Goal: Task Accomplishment & Management: Complete application form

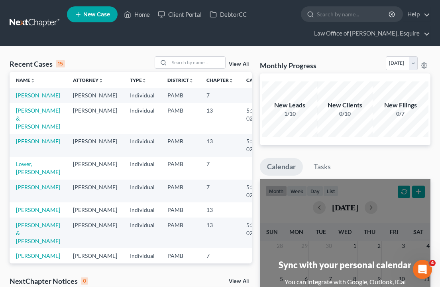
click at [29, 99] on link "[PERSON_NAME]" at bounding box center [38, 95] width 44 height 7
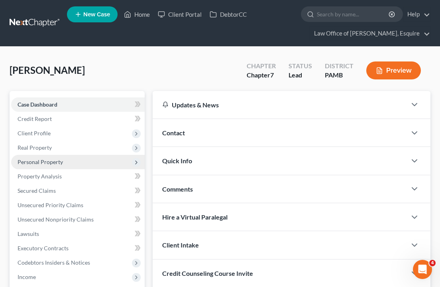
click at [69, 165] on span "Personal Property" at bounding box center [78, 162] width 134 height 14
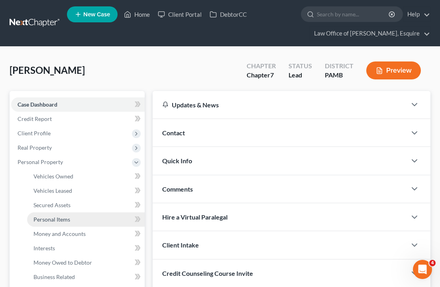
click at [86, 221] on link "Personal Items" at bounding box center [86, 219] width 118 height 14
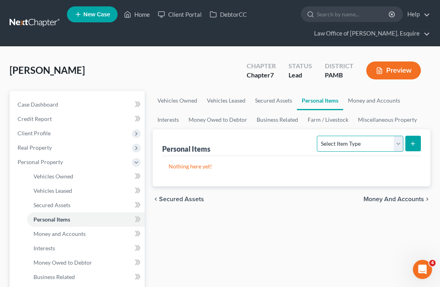
select select "household_goods"
click at [415, 142] on icon "submit" at bounding box center [413, 143] width 6 height 6
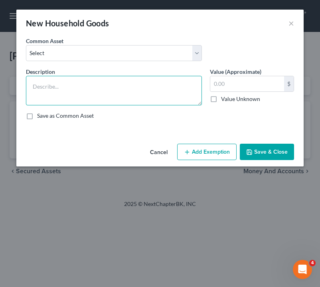
click at [63, 86] on textarea at bounding box center [114, 91] width 176 height 30
type textarea "Misc. Household Furnishings"
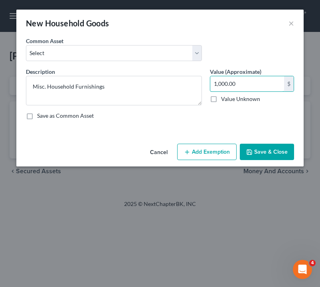
type input "1,000.00"
click at [204, 157] on button "Add Exemption" at bounding box center [206, 152] width 59 height 17
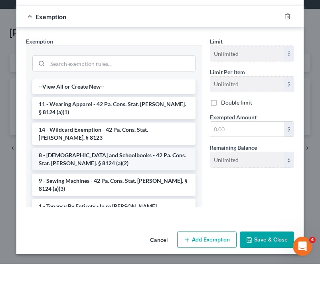
scroll to position [6, 0]
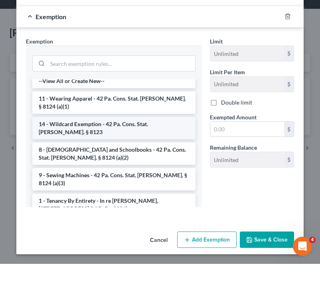
click at [157, 140] on li "14 - Wildcard Exemption - 42 Pa. Cons. Stat. Ann. § 8123" at bounding box center [113, 151] width 163 height 22
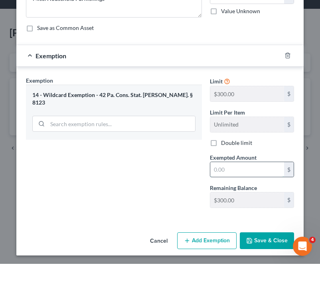
click at [251, 185] on input "text" at bounding box center [247, 192] width 74 height 15
click at [166, 256] on button "Cancel" at bounding box center [159, 264] width 30 height 16
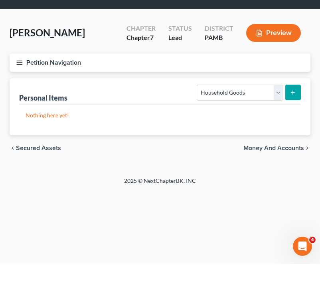
click at [292, 112] on icon "submit" at bounding box center [293, 115] width 6 height 6
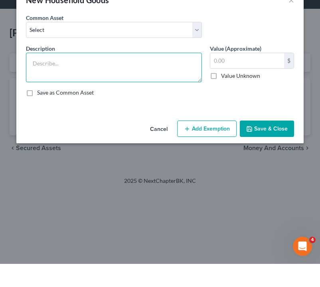
click at [154, 76] on textarea at bounding box center [114, 91] width 176 height 30
type textarea "Misc. Household Furnishing"
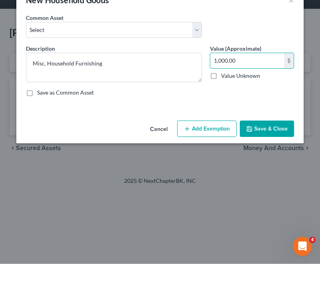
type input "1,000.00"
click at [266, 144] on button "Save & Close" at bounding box center [267, 152] width 54 height 17
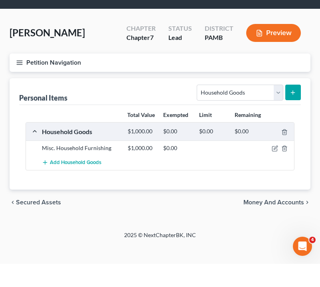
click at [296, 112] on icon "submit" at bounding box center [293, 115] width 6 height 6
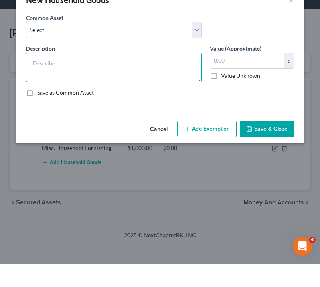
click at [117, 76] on textarea at bounding box center [114, 91] width 176 height 30
type textarea "Misc. Household Appliances"
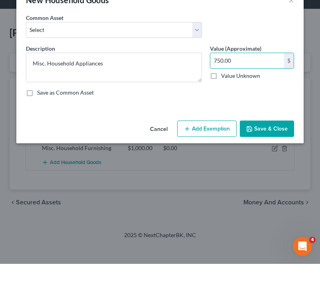
type input "750.00"
click at [261, 144] on button "Save & Close" at bounding box center [267, 152] width 54 height 17
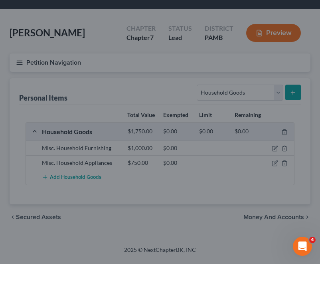
scroll to position [4, 0]
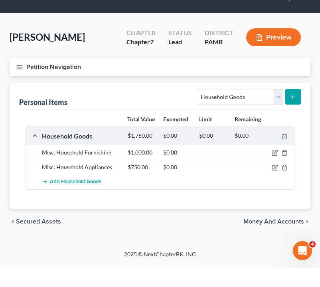
click at [293, 112] on icon "submit" at bounding box center [293, 115] width 6 height 6
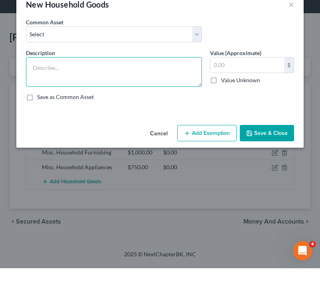
click at [143, 76] on textarea at bounding box center [114, 91] width 176 height 30
type textarea "Misc. Household Electronics"
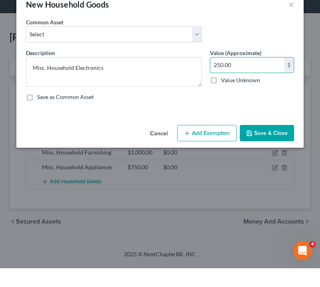
type input "250.00"
click at [203, 144] on button "Add Exemption" at bounding box center [206, 152] width 59 height 17
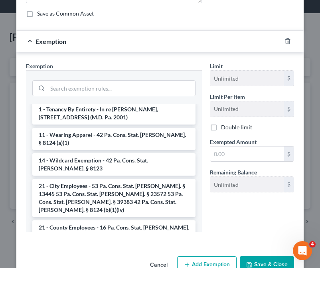
scroll to position [122, 0]
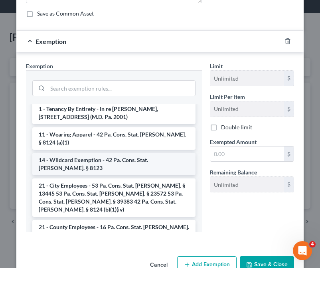
click at [146, 172] on li "14 - Wildcard Exemption - 42 Pa. Cons. Stat. Ann. § 8123" at bounding box center [113, 183] width 163 height 22
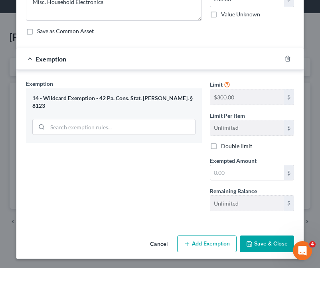
scroll to position [66, 0]
click at [141, 113] on div "14 - Wildcard Exemption - 42 Pa. Cons. Stat. Ann. § 8123" at bounding box center [113, 120] width 163 height 15
click at [157, 255] on button "Cancel" at bounding box center [159, 263] width 30 height 16
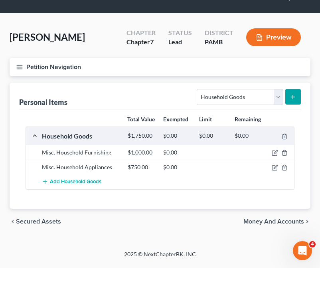
click at [291, 112] on icon "submit" at bounding box center [293, 115] width 6 height 6
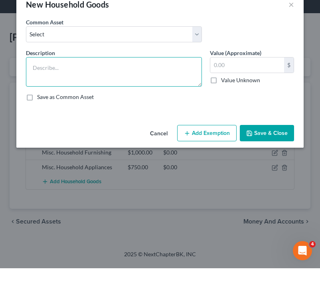
click at [170, 76] on textarea at bounding box center [114, 91] width 176 height 30
type textarea "Misc. Household Electronics"
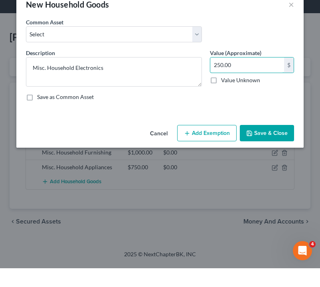
type input "250.00"
click at [259, 144] on button "Save & Close" at bounding box center [267, 152] width 54 height 17
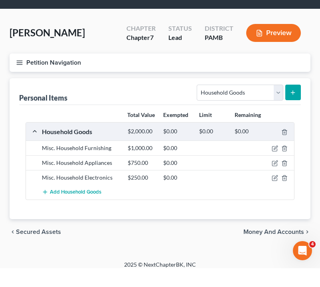
scroll to position [19, 0]
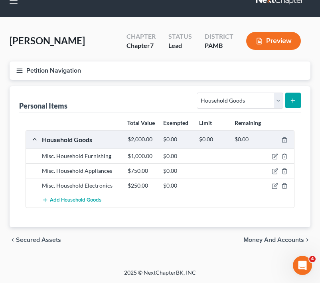
click at [299, 97] on button "submit" at bounding box center [293, 105] width 16 height 16
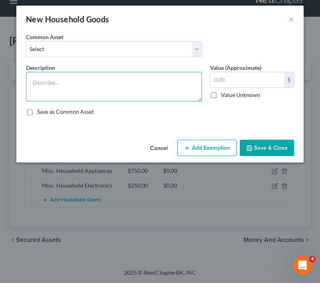
click at [136, 83] on textarea at bounding box center [114, 91] width 176 height 30
type textarea "Misc. Yard tools & Goods"
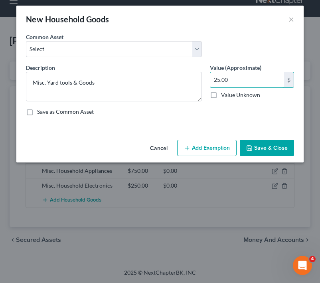
type input "25.00"
click at [271, 148] on button "Save & Close" at bounding box center [267, 152] width 54 height 17
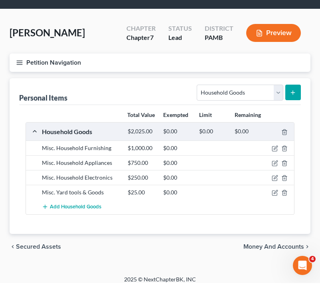
scroll to position [23, 0]
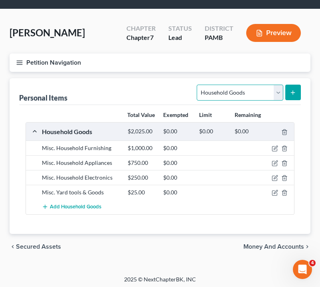
select select "pets"
click at [294, 92] on icon "submit" at bounding box center [293, 92] width 6 height 6
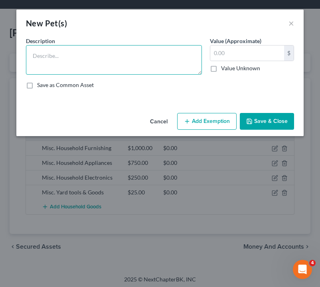
click at [118, 68] on textarea at bounding box center [114, 60] width 176 height 30
type textarea "1 Dog"
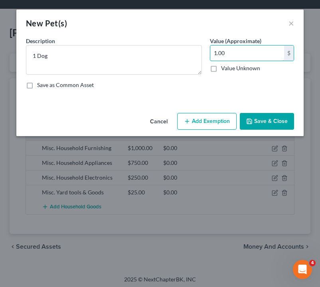
type input "1.00"
click at [203, 123] on button "Add Exemption" at bounding box center [206, 121] width 59 height 17
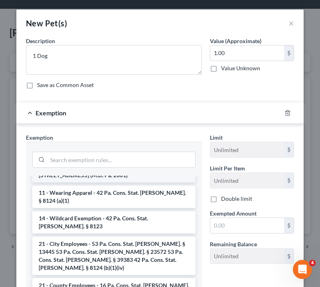
scroll to position [34, 0]
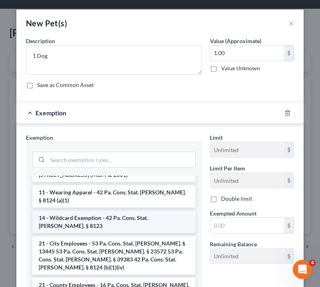
click at [104, 215] on li "14 - Wildcard Exemption - 42 Pa. Cons. Stat. Ann. § 8123" at bounding box center [113, 222] width 163 height 22
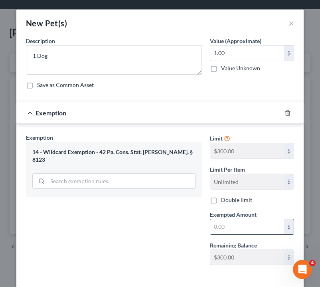
click at [262, 225] on input "text" at bounding box center [247, 226] width 74 height 15
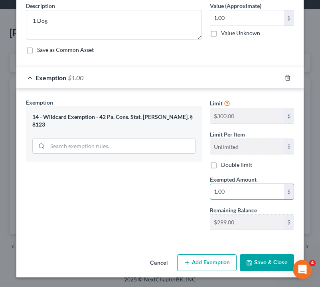
scroll to position [35, 0]
type input "1.00"
click at [273, 262] on button "Save & Close" at bounding box center [267, 262] width 54 height 17
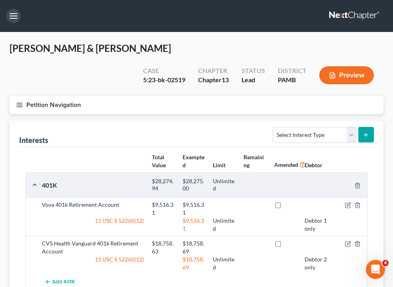
click at [16, 15] on button "button" at bounding box center [13, 16] width 14 height 14
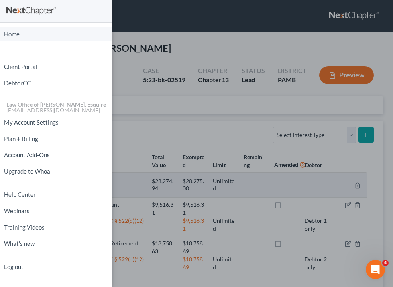
click at [34, 35] on link "Home" at bounding box center [56, 34] width 112 height 14
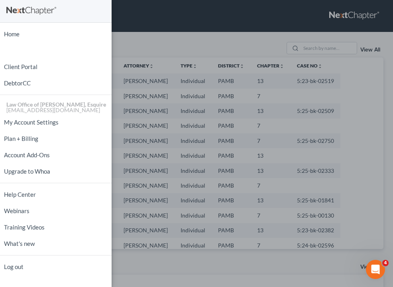
click at [197, 14] on div "Home New Case Client Portal DebtorCC Law Office of Adam R. Weaver, Esquire atty…" at bounding box center [196, 143] width 393 height 287
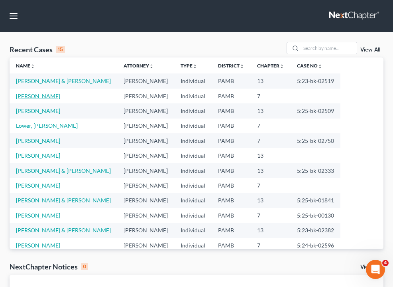
click at [48, 93] on link "[PERSON_NAME]" at bounding box center [38, 96] width 44 height 7
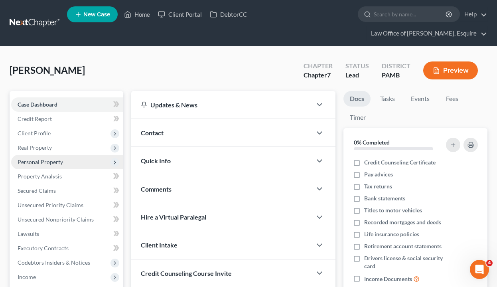
click at [63, 162] on span "Personal Property" at bounding box center [67, 162] width 112 height 14
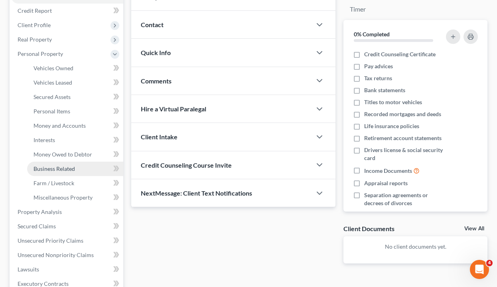
scroll to position [109, 0]
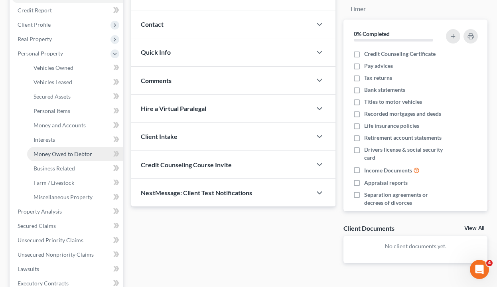
click at [68, 154] on span "Money Owed to Debtor" at bounding box center [63, 153] width 59 height 7
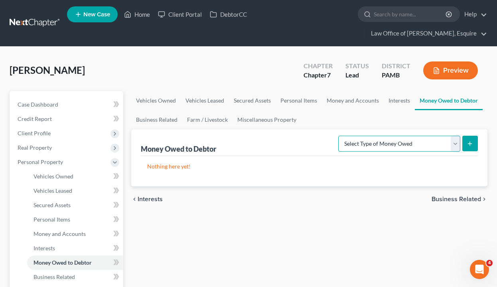
click at [320, 143] on select "Select Type of Money Owed Accounts Receivable Alimony Child Support Claims Agai…" at bounding box center [399, 144] width 122 height 16
select select "expected_tax_refund"
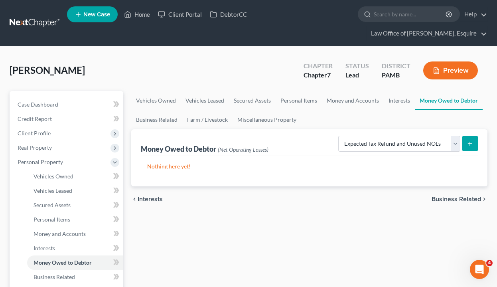
click at [320, 141] on icon "submit" at bounding box center [470, 143] width 6 height 6
select select "0"
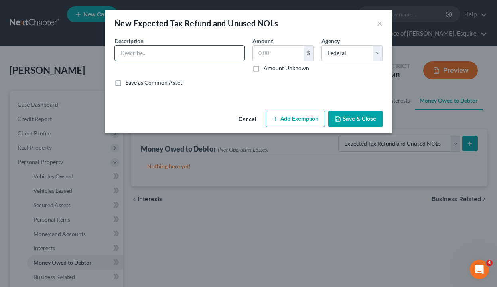
click at [182, 56] on input "text" at bounding box center [179, 52] width 129 height 15
type input "2025 Est. Tax Return"
type input "1,000"
click at [320, 118] on button "Save & Close" at bounding box center [355, 118] width 54 height 17
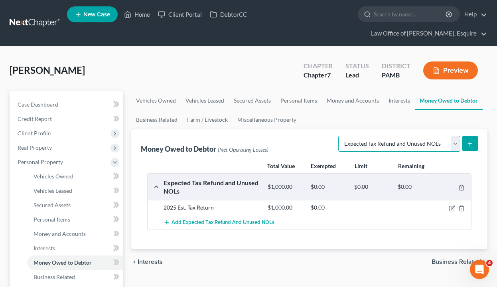
select select "social_security_benefits"
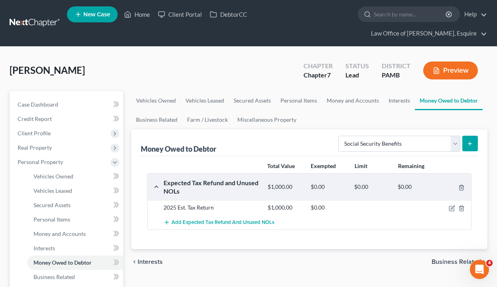
click at [320, 150] on button "submit" at bounding box center [470, 144] width 16 height 16
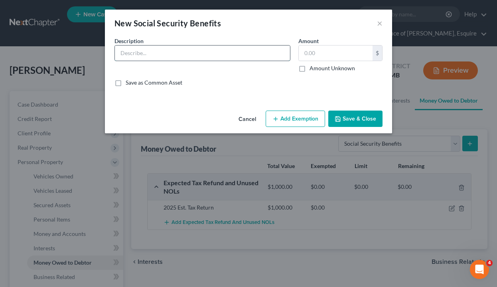
click at [164, 53] on input "text" at bounding box center [202, 52] width 175 height 15
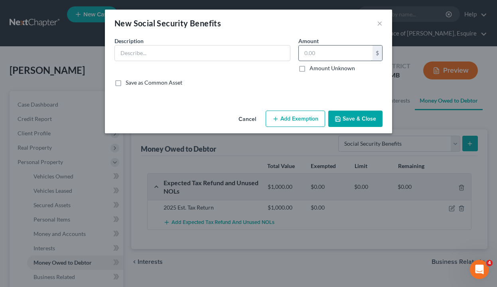
click at [320, 52] on input "text" at bounding box center [336, 52] width 74 height 15
type input "707.00"
click at [252, 51] on input "text" at bounding box center [202, 52] width 175 height 15
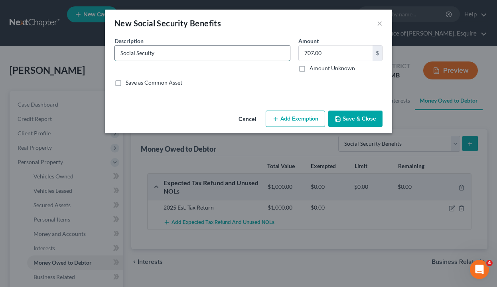
type input "Social Security"
click at [320, 118] on button "Save & Close" at bounding box center [355, 118] width 54 height 17
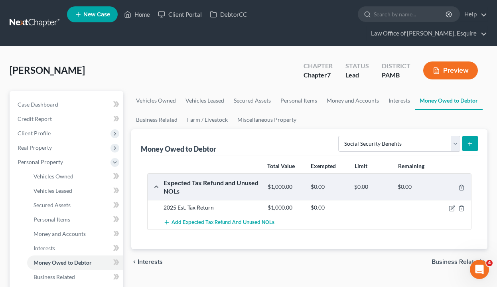
click at [320, 141] on icon "submit" at bounding box center [470, 143] width 6 height 6
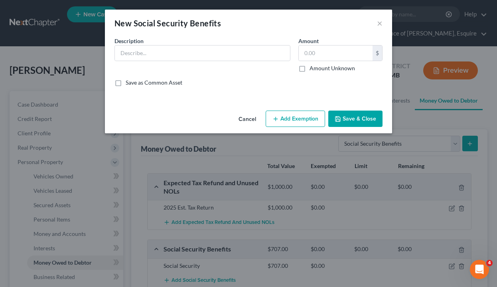
click at [252, 120] on button "Cancel" at bounding box center [247, 119] width 30 height 16
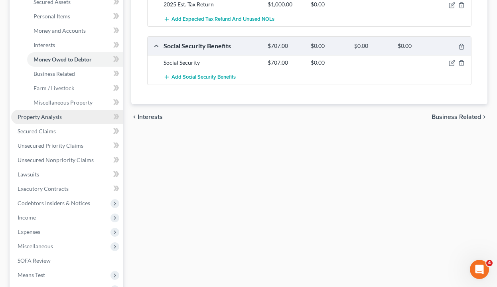
scroll to position [207, 0]
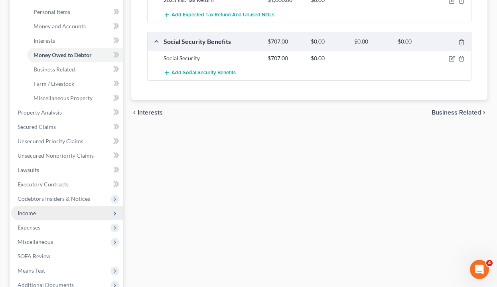
click at [61, 206] on span "Income" at bounding box center [67, 213] width 112 height 14
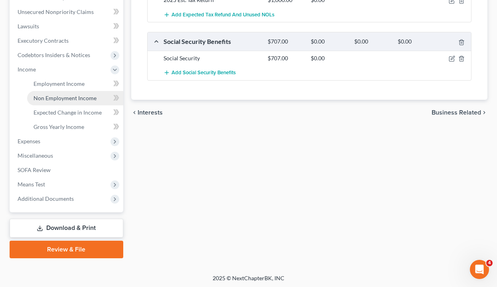
click at [73, 99] on span "Non Employment Income" at bounding box center [65, 98] width 63 height 7
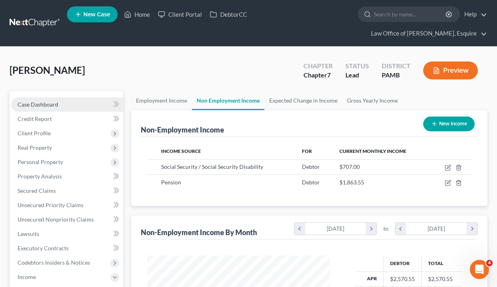
scroll to position [143, 199]
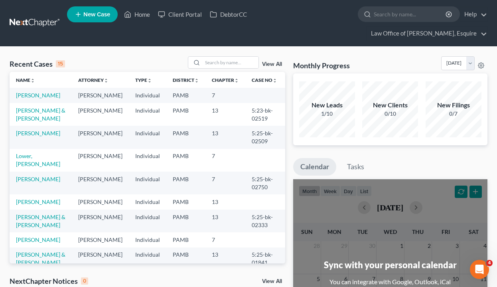
click at [98, 13] on span "New Case" at bounding box center [96, 15] width 27 height 6
select select "68"
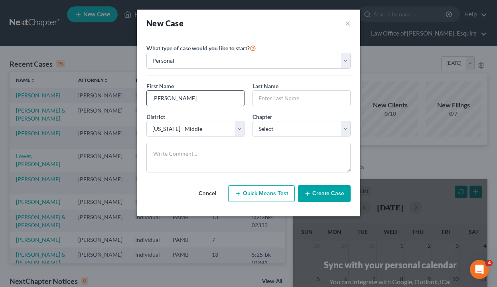
type input "Richard"
type input "Fitz"
select select "0"
click at [324, 193] on button "Create Case" at bounding box center [324, 193] width 53 height 17
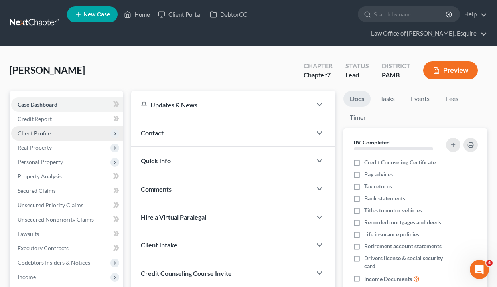
click at [82, 134] on span "Client Profile" at bounding box center [67, 133] width 112 height 14
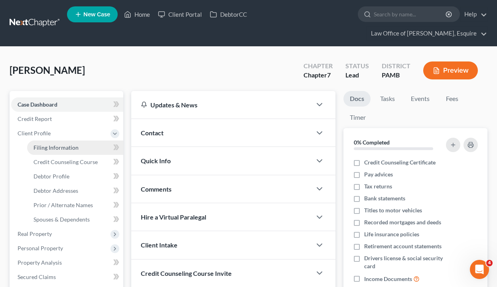
click at [74, 150] on span "Filing Information" at bounding box center [56, 147] width 45 height 7
select select "1"
select select "0"
select select "68"
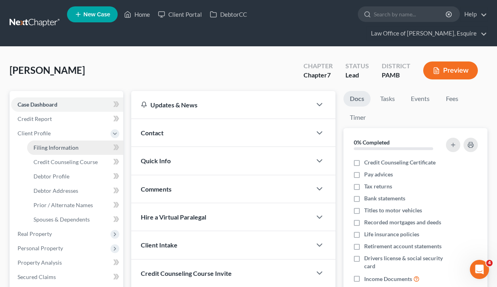
select select "0"
select select "39"
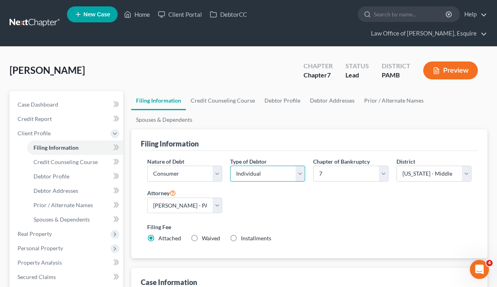
select select "1"
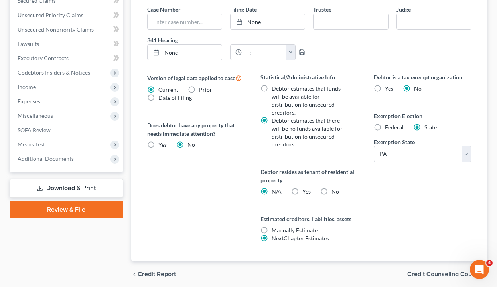
scroll to position [291, 0]
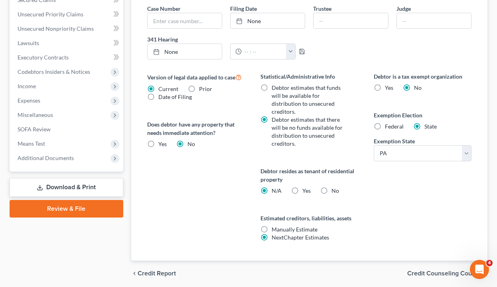
click at [158, 146] on label "Yes Yes" at bounding box center [162, 144] width 8 height 8
click at [162, 145] on input "Yes Yes" at bounding box center [164, 142] width 5 height 5
radio input "true"
radio input "false"
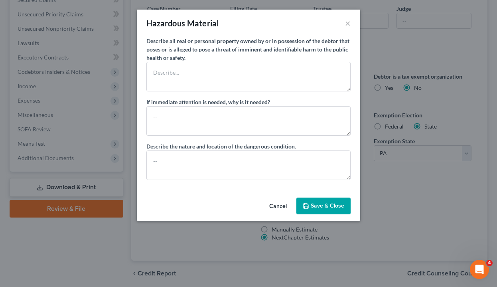
click at [280, 206] on button "Cancel" at bounding box center [278, 206] width 30 height 16
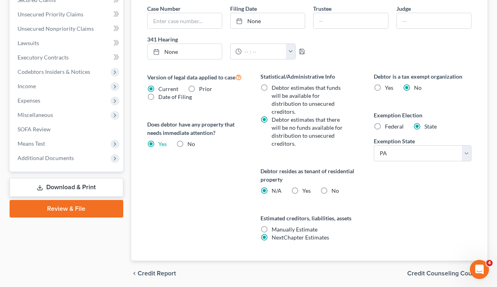
click at [385, 126] on label "Federal" at bounding box center [394, 126] width 19 height 8
click at [388, 126] on input "Federal" at bounding box center [390, 124] width 5 height 5
radio input "true"
radio input "false"
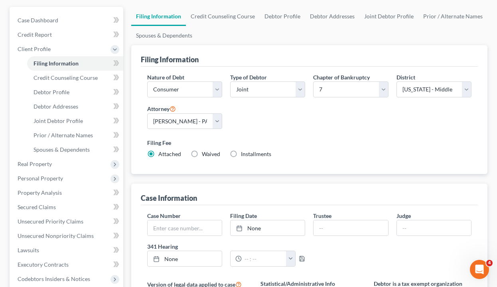
scroll to position [45, 0]
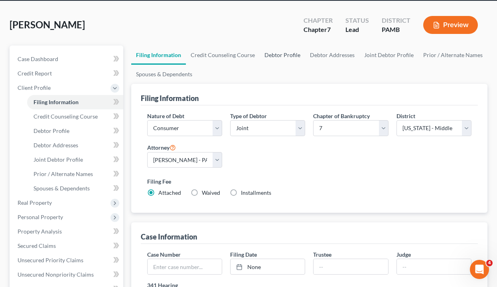
click at [298, 55] on link "Debtor Profile" at bounding box center [282, 54] width 45 height 19
select select "1"
select select "0"
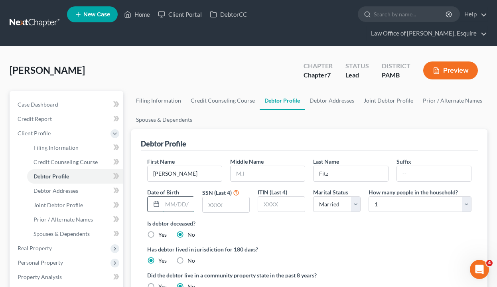
click at [174, 204] on input "text" at bounding box center [178, 204] width 32 height 15
type input "0"
type input "02/02/1952"
type input "0420"
select select "1"
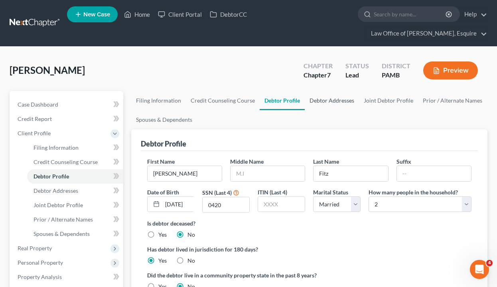
click at [334, 101] on link "Debtor Addresses" at bounding box center [332, 100] width 54 height 19
select select "0"
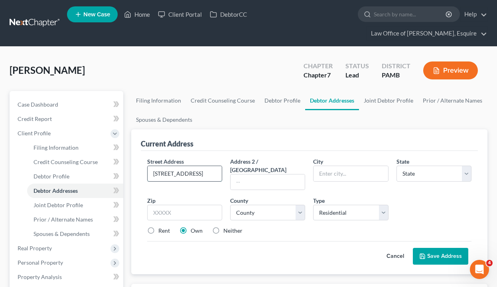
type input "36 Franklin Road"
type input "Lehighton"
select select "39"
type input "18235"
select select "12"
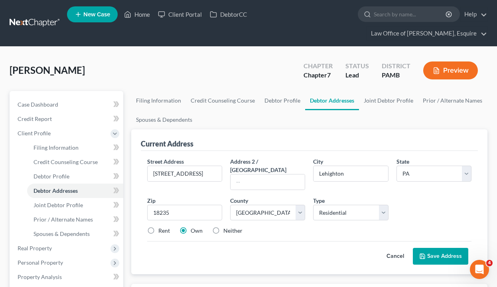
click at [158, 227] on label "Rent" at bounding box center [164, 231] width 12 height 8
click at [162, 227] on input "Rent" at bounding box center [164, 229] width 5 height 5
radio input "true"
click at [459, 250] on button "Save Address" at bounding box center [440, 256] width 55 height 17
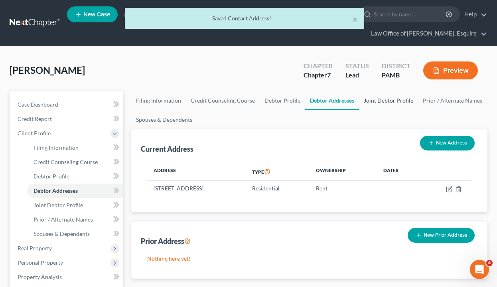
click at [361, 101] on link "Joint Debtor Profile" at bounding box center [388, 100] width 59 height 19
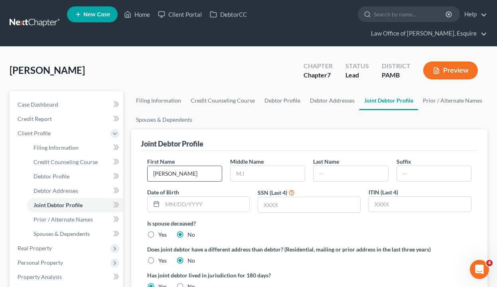
type input "Gayle"
type input "M"
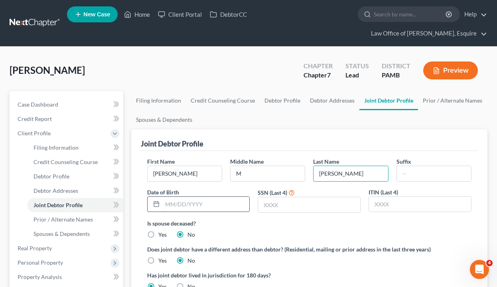
type input "Fritz"
type input "11/18/1951"
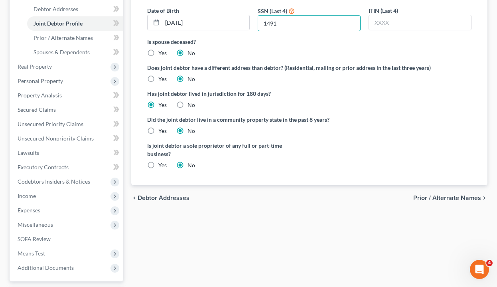
scroll to position [252, 0]
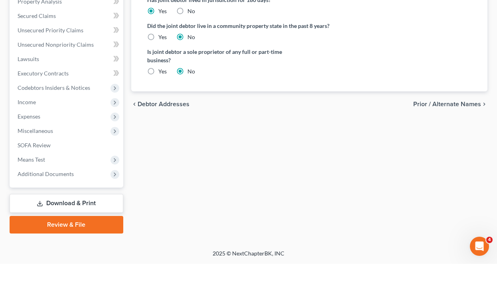
type input "1491"
click at [458, 124] on span "Prior / Alternate Names" at bounding box center [447, 127] width 68 height 6
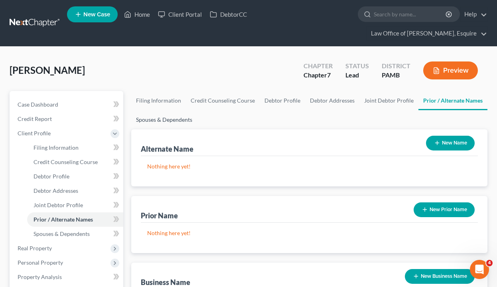
click at [170, 116] on link "Spouses & Dependents" at bounding box center [164, 119] width 66 height 19
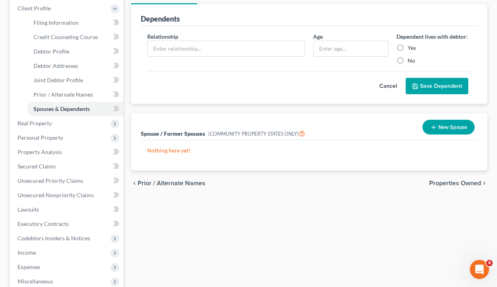
scroll to position [125, 0]
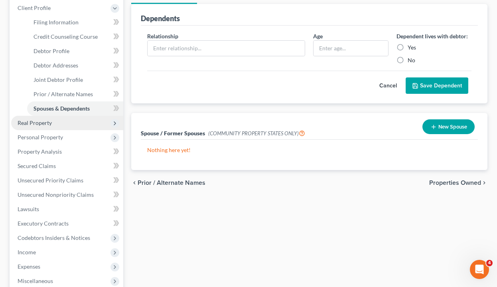
click at [43, 124] on span "Real Property" at bounding box center [35, 122] width 34 height 7
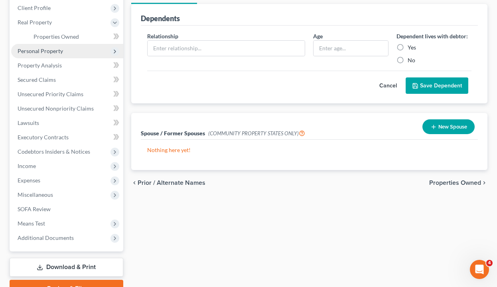
click at [54, 52] on span "Personal Property" at bounding box center [40, 50] width 45 height 7
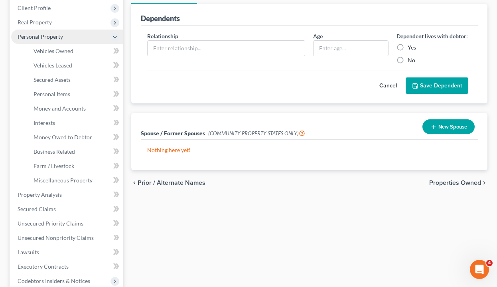
click at [54, 52] on span "Vehicles Owned" at bounding box center [54, 50] width 40 height 7
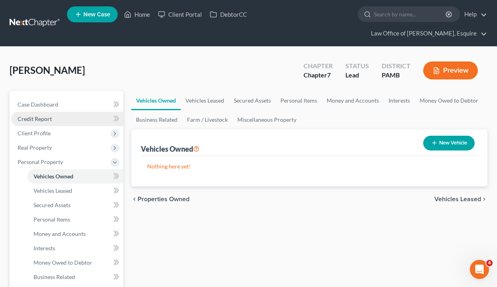
click at [54, 121] on link "Credit Report" at bounding box center [67, 119] width 112 height 14
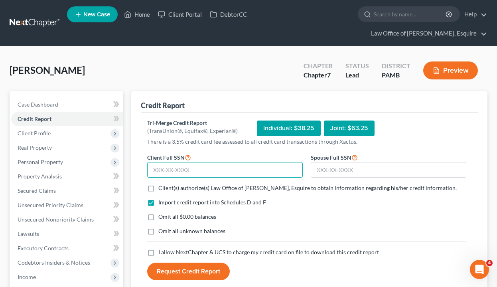
click at [160, 169] on input "text" at bounding box center [225, 170] width 156 height 16
type input "203-40-0420"
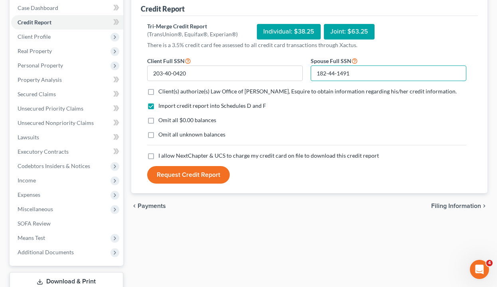
scroll to position [97, 0]
type input "182-44-1491"
click at [158, 91] on label "Client(s) authorize(s) Law Office of Adam R. Weaver, Esquire to obtain informat…" at bounding box center [307, 91] width 298 height 8
click at [162, 91] on input "Client(s) authorize(s) Law Office of Adam R. Weaver, Esquire to obtain informat…" at bounding box center [164, 89] width 5 height 5
checkbox input "true"
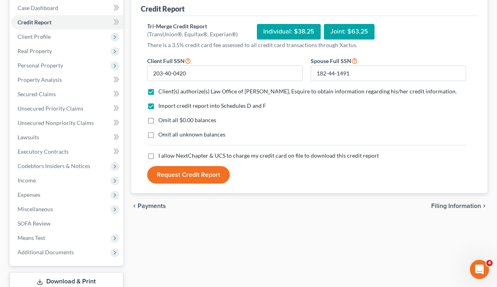
click at [158, 122] on label "Omit all $0.00 balances" at bounding box center [187, 120] width 58 height 8
click at [162, 121] on input "Omit all $0.00 balances" at bounding box center [164, 118] width 5 height 5
checkbox input "true"
click at [158, 155] on label "I allow NextChapter & UCS to charge my credit card on file to download this cre…" at bounding box center [268, 156] width 221 height 8
click at [162, 155] on input "I allow NextChapter & UCS to charge my credit card on file to download this cre…" at bounding box center [164, 154] width 5 height 5
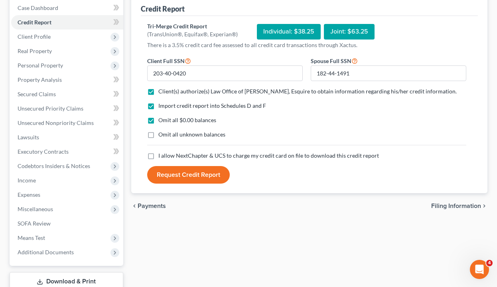
checkbox input "true"
click at [175, 178] on button "Request Credit Report" at bounding box center [188, 175] width 83 height 18
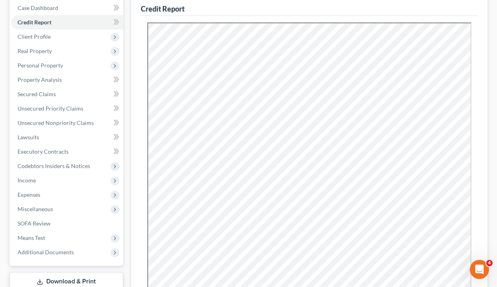
scroll to position [251, 0]
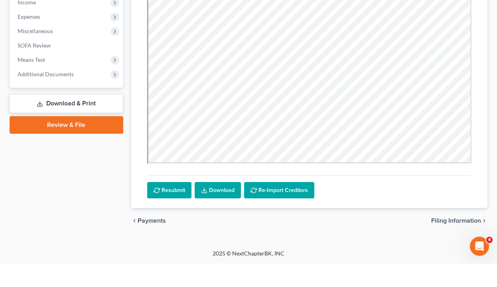
click at [220, 205] on link "Download" at bounding box center [218, 213] width 46 height 17
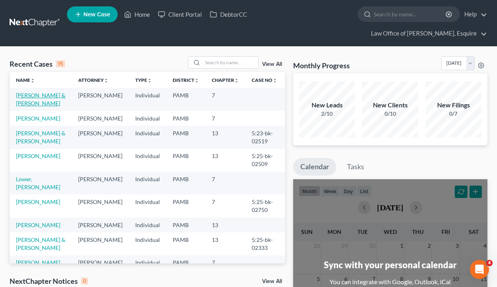
click at [37, 94] on link "[PERSON_NAME] & [PERSON_NAME]" at bounding box center [40, 99] width 49 height 15
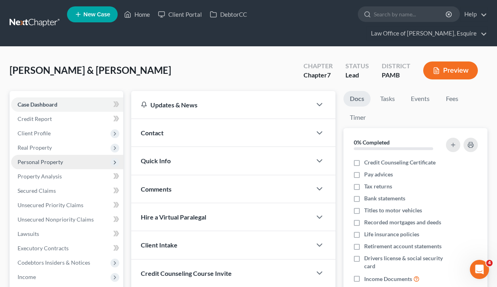
click at [57, 162] on span "Personal Property" at bounding box center [40, 161] width 45 height 7
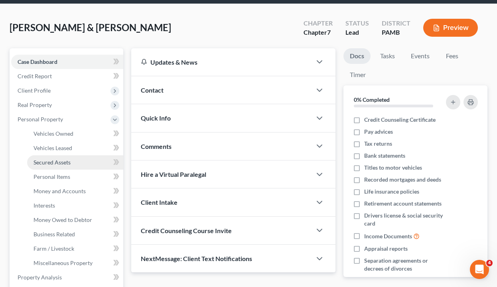
scroll to position [45, 0]
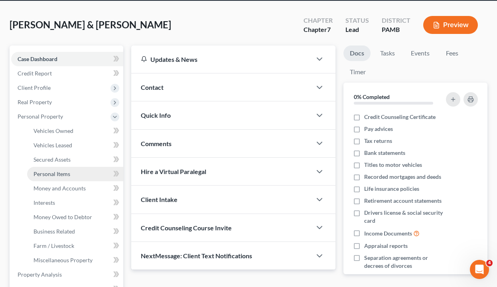
click at [64, 172] on span "Personal Items" at bounding box center [52, 173] width 37 height 7
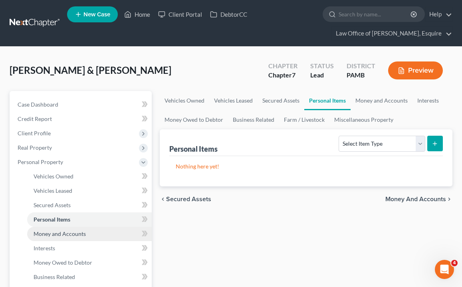
click at [99, 237] on link "Money and Accounts" at bounding box center [89, 234] width 124 height 14
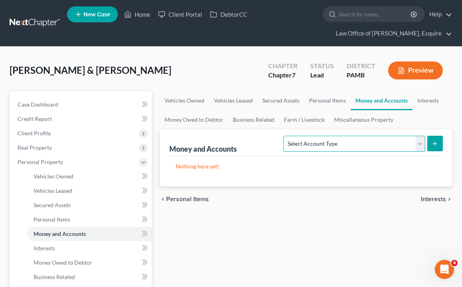
select select "cash_on_hand"
click at [431, 144] on button "submit" at bounding box center [435, 144] width 16 height 16
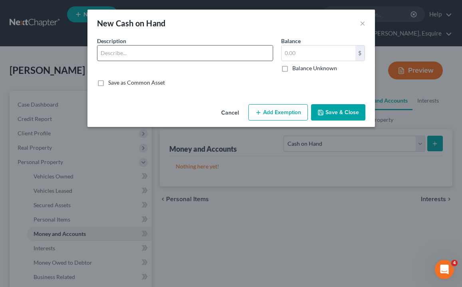
click at [175, 54] on input "text" at bounding box center [184, 52] width 175 height 15
type input "Cash on hand"
type input "3"
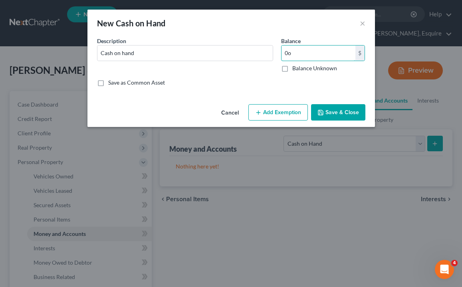
type input "0"
type input "20.00"
click at [286, 112] on button "Add Exemption" at bounding box center [277, 112] width 59 height 17
select select "2"
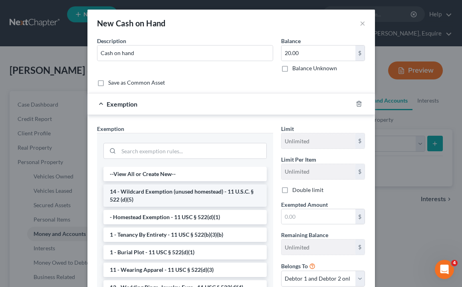
click at [178, 195] on li "14 - Wildcard Exemption (unused homestead) - 11 U.S.C. § 522 (d)(5)" at bounding box center [184, 195] width 163 height 22
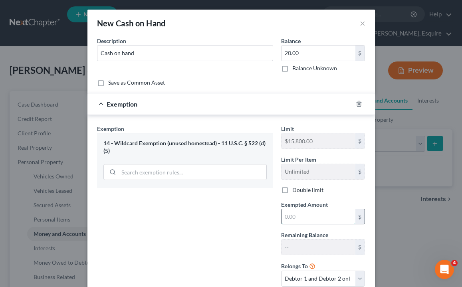
click at [308, 214] on input "text" at bounding box center [318, 216] width 74 height 15
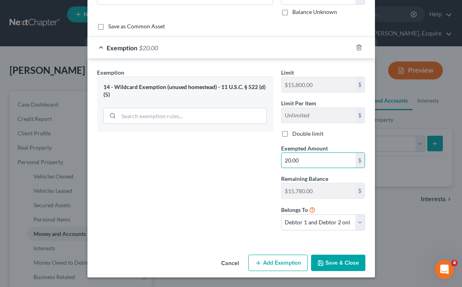
scroll to position [56, 0]
type input "20.00"
click at [349, 265] on button "Save & Close" at bounding box center [338, 263] width 54 height 17
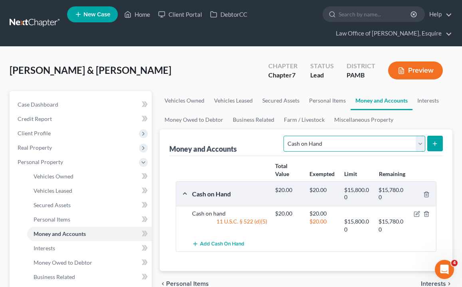
select select "checking"
click at [434, 141] on icon "submit" at bounding box center [434, 143] width 6 height 6
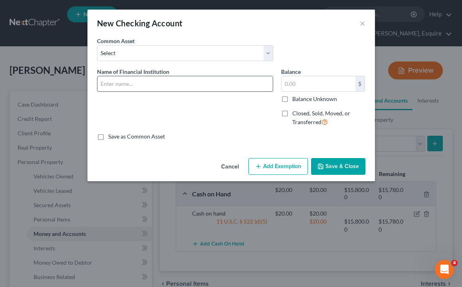
click at [221, 76] on input "text" at bounding box center [184, 83] width 175 height 15
type input "Trust Checking Account"
type input "800.00"
click at [292, 166] on button "Add Exemption" at bounding box center [277, 166] width 59 height 17
select select "2"
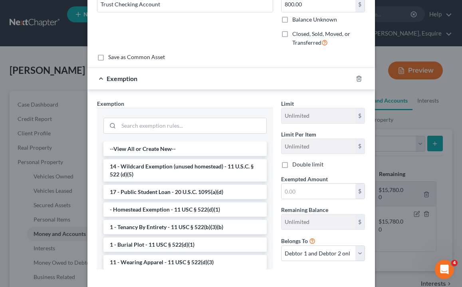
scroll to position [89, 0]
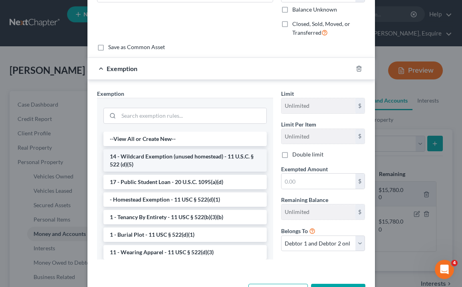
click at [203, 160] on li "14 - Wildcard Exemption (unused homestead) - 11 U.S.C. § 522 (d)(5)" at bounding box center [184, 160] width 163 height 22
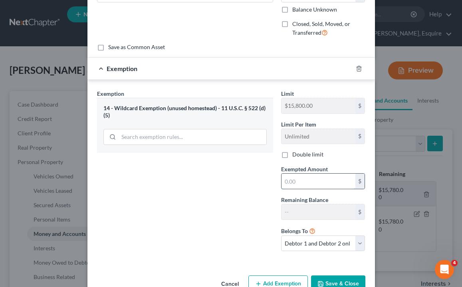
click at [324, 181] on input "text" at bounding box center [318, 181] width 74 height 15
type input "800.00"
click at [332, 281] on button "Save & Close" at bounding box center [338, 283] width 54 height 17
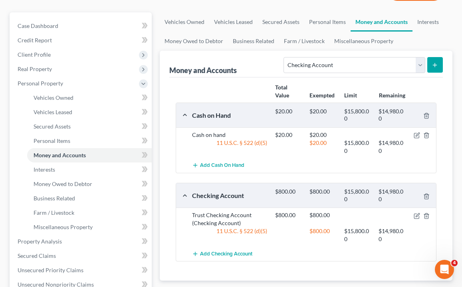
scroll to position [86, 0]
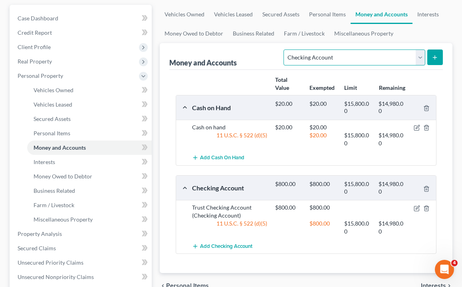
select select "savings"
click at [436, 55] on icon "submit" at bounding box center [434, 57] width 6 height 6
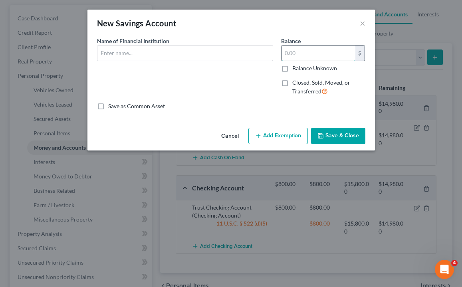
click at [329, 47] on input "text" at bounding box center [318, 52] width 74 height 15
type input "275.00"
click at [270, 135] on button "Add Exemption" at bounding box center [277, 136] width 59 height 17
select select "2"
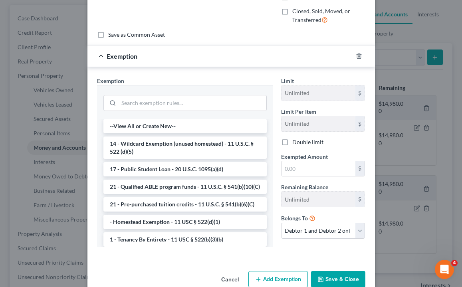
scroll to position [0, 0]
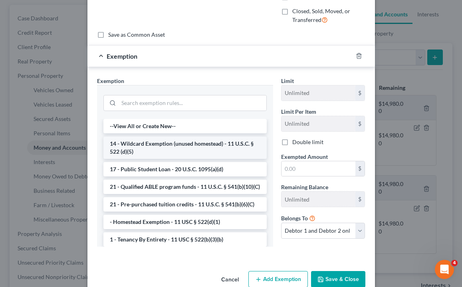
click at [167, 142] on li "14 - Wildcard Exemption (unused homestead) - 11 U.S.C. § 522 (d)(5)" at bounding box center [184, 147] width 163 height 22
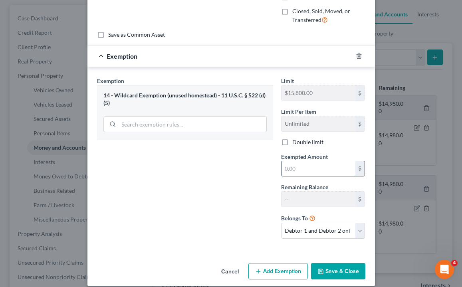
click at [320, 167] on input "text" at bounding box center [318, 168] width 74 height 15
type input "275.00"
click at [340, 270] on button "Save & Close" at bounding box center [338, 271] width 54 height 17
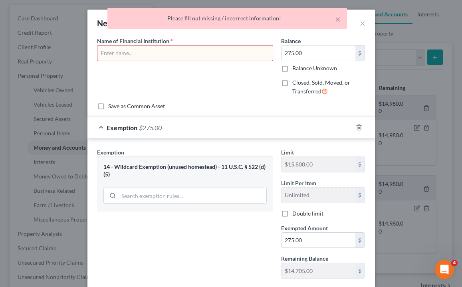
click at [165, 50] on input "text" at bounding box center [184, 52] width 175 height 15
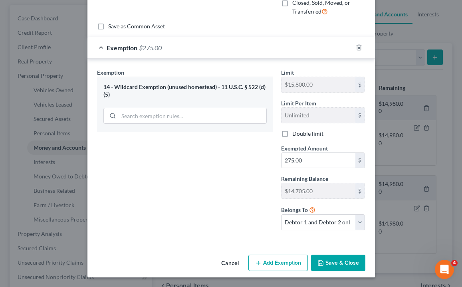
scroll to position [79, 0]
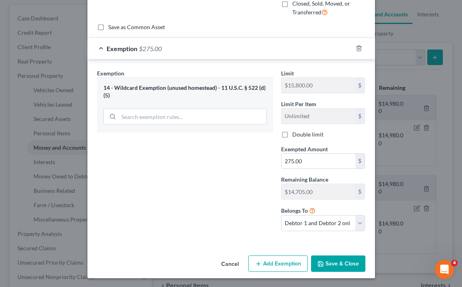
type input "Truist Savings Account"
click at [345, 268] on button "Save & Close" at bounding box center [338, 263] width 54 height 17
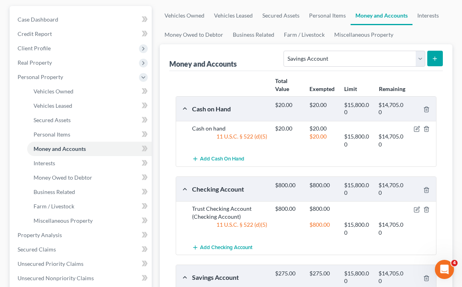
scroll to position [85, 0]
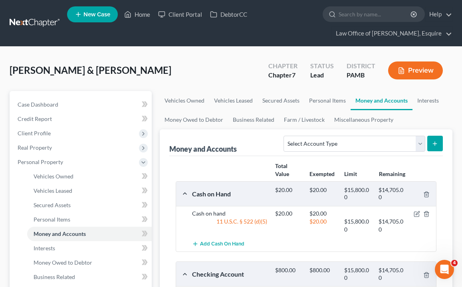
scroll to position [85, 0]
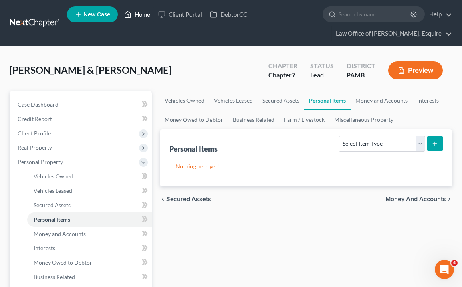
click at [143, 14] on link "Home" at bounding box center [137, 14] width 34 height 14
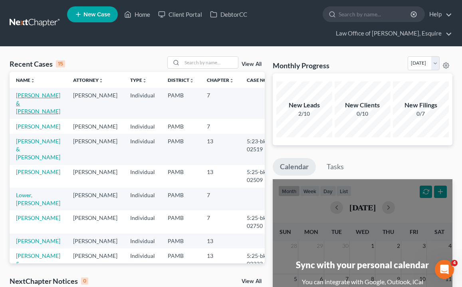
click at [34, 106] on link "[PERSON_NAME] & [PERSON_NAME]" at bounding box center [38, 103] width 44 height 23
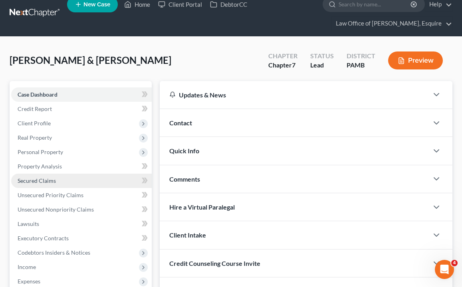
scroll to position [26, 0]
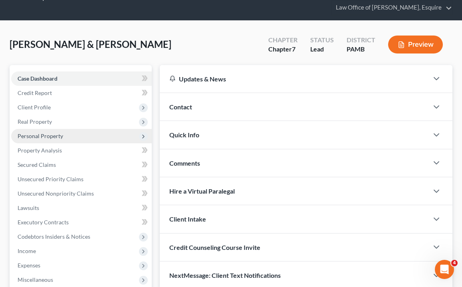
click at [95, 134] on span "Personal Property" at bounding box center [81, 136] width 140 height 14
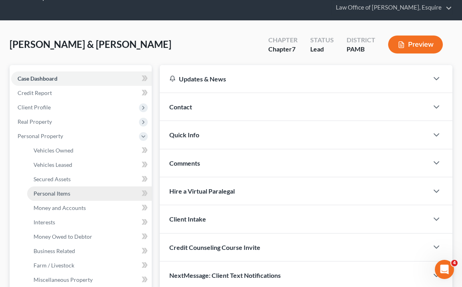
click at [94, 197] on link "Personal Items" at bounding box center [89, 193] width 124 height 14
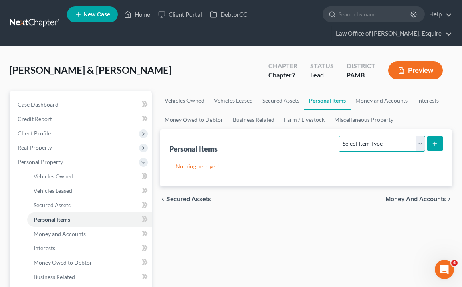
select select "clothing"
click at [433, 142] on icon "submit" at bounding box center [434, 143] width 6 height 6
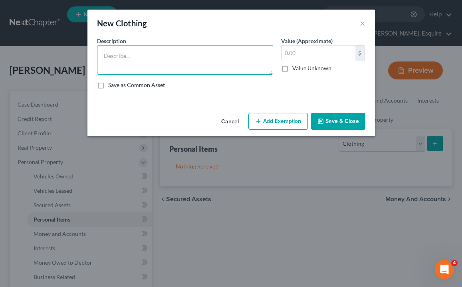
click at [233, 54] on textarea at bounding box center [185, 60] width 176 height 30
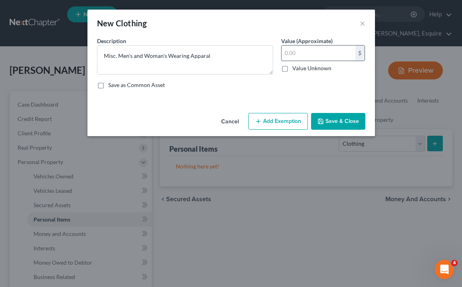
click at [316, 49] on input "text" at bounding box center [318, 52] width 74 height 15
click at [202, 58] on textarea "Misc. Men's and Woman's Wearing Apparal" at bounding box center [185, 60] width 176 height 30
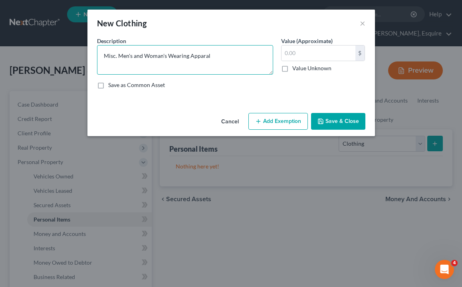
click at [202, 58] on textarea "Misc. Men's and Woman's Wearing Apparal" at bounding box center [185, 60] width 176 height 30
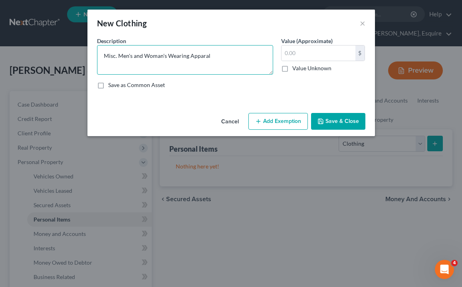
click at [218, 55] on textarea "Misc. Men's and Woman's Wearing Apparal" at bounding box center [185, 60] width 176 height 30
drag, startPoint x: 215, startPoint y: 56, endPoint x: 192, endPoint y: 56, distance: 22.7
click at [192, 56] on textarea "Misc. Men's and Woman's Wearing Apparal" at bounding box center [185, 60] width 176 height 30
click at [203, 59] on textarea "Misc. Men's and Woman's Wearing Apparal" at bounding box center [185, 60] width 176 height 30
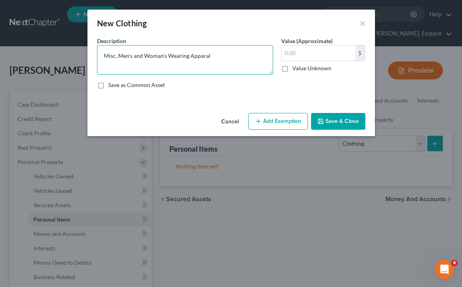
click at [203, 59] on textarea "Misc. Men's and Woman's Wearing Apparal" at bounding box center [185, 60] width 176 height 30
drag, startPoint x: 203, startPoint y: 59, endPoint x: 224, endPoint y: 53, distance: 22.4
click at [224, 53] on textarea "Misc. Men's and Woman's Wearing Apparal" at bounding box center [185, 60] width 176 height 30
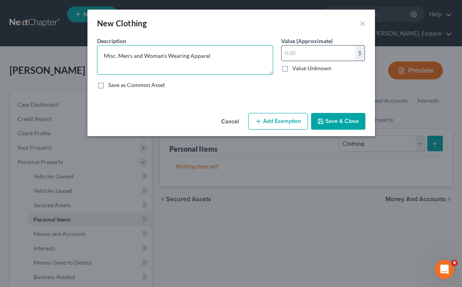
type textarea "Misc. Men's and Woman's Wearing Apparel"
click at [321, 58] on input "text" at bounding box center [318, 52] width 74 height 15
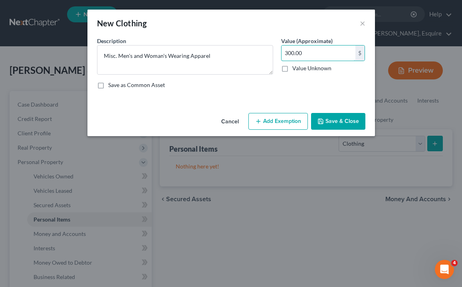
type input "300.00"
click at [269, 122] on button "Add Exemption" at bounding box center [277, 121] width 59 height 17
select select "2"
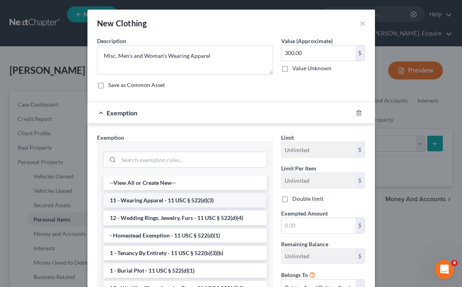
click at [190, 193] on li "11 - Wearing Apparel - 11 USC § 522(d)(3)" at bounding box center [184, 200] width 163 height 14
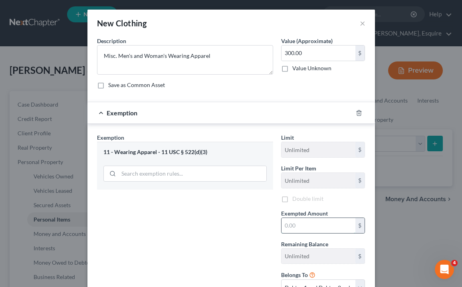
click at [331, 225] on input "text" at bounding box center [318, 225] width 74 height 15
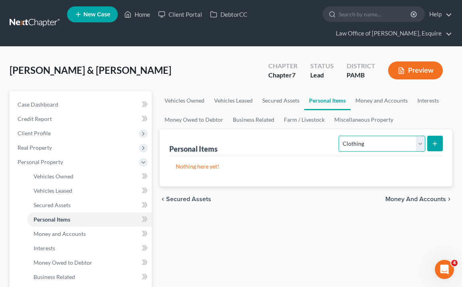
select select "jewelry"
click at [437, 143] on icon "submit" at bounding box center [434, 143] width 6 height 6
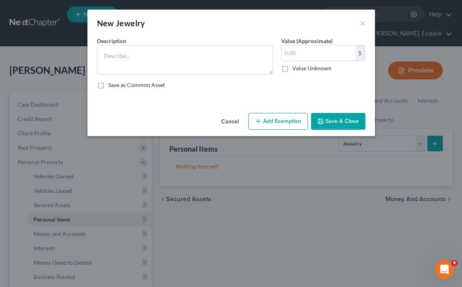
click at [214, 43] on div "Description *" at bounding box center [185, 56] width 184 height 38
click at [214, 59] on textarea at bounding box center [185, 60] width 176 height 30
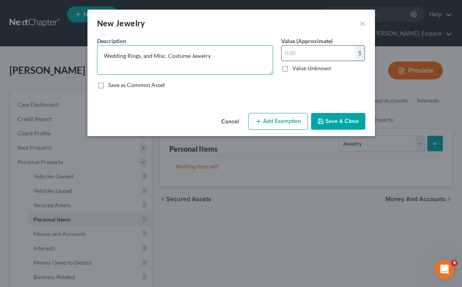
type textarea "Wedding Rings, and Misc. Costume Jewelry"
click at [329, 51] on input "text" at bounding box center [318, 52] width 74 height 15
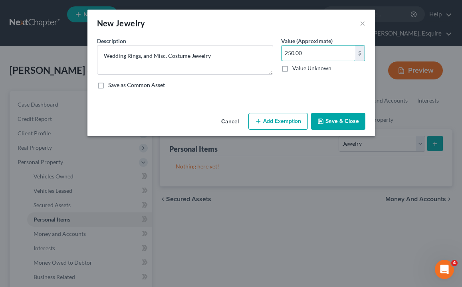
type input "250.00"
click at [286, 122] on button "Add Exemption" at bounding box center [277, 121] width 59 height 17
select select "2"
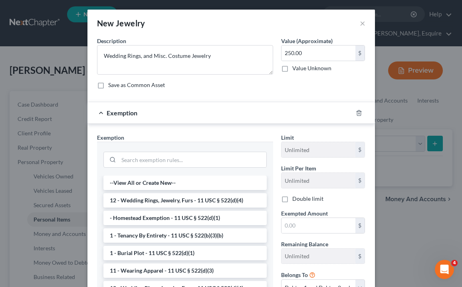
scroll to position [65, 0]
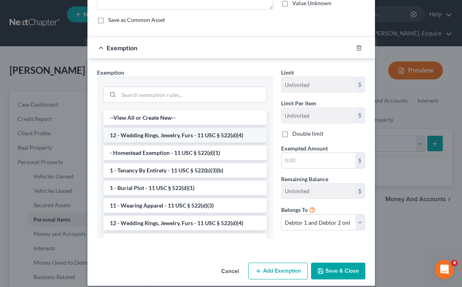
click at [186, 136] on li "12 - Wedding Rings, Jewelry, Furs - 11 USC § 522(d)(4)" at bounding box center [184, 135] width 163 height 14
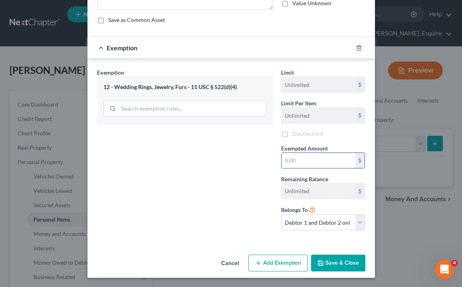
click at [329, 162] on input "text" at bounding box center [318, 160] width 74 height 15
type input "250."
click at [343, 261] on button "Save & Close" at bounding box center [338, 263] width 54 height 17
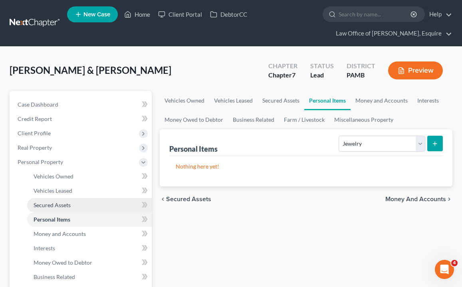
click at [87, 211] on link "Secured Assets" at bounding box center [89, 205] width 124 height 14
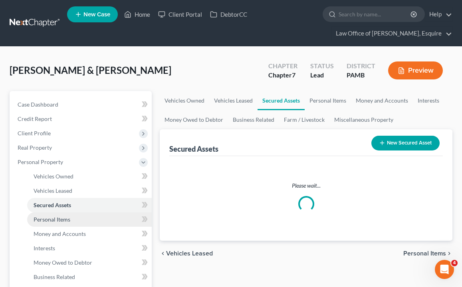
click at [88, 220] on link "Personal Items" at bounding box center [89, 219] width 124 height 14
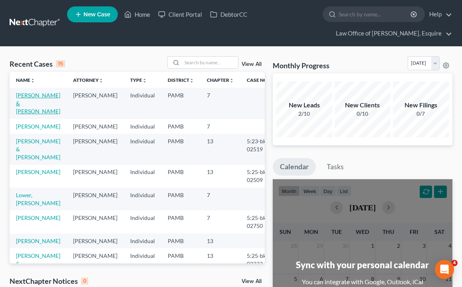
click at [34, 94] on link "[PERSON_NAME] & [PERSON_NAME]" at bounding box center [38, 103] width 44 height 23
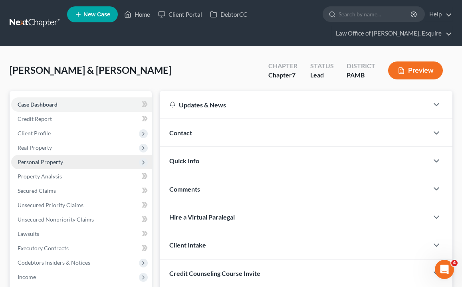
click at [39, 160] on span "Personal Property" at bounding box center [40, 161] width 45 height 7
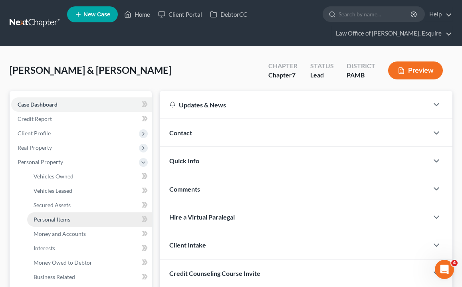
click at [62, 222] on span "Personal Items" at bounding box center [52, 219] width 37 height 7
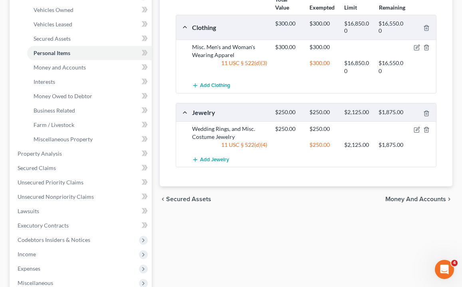
scroll to position [167, 0]
